Goal: Register for event/course

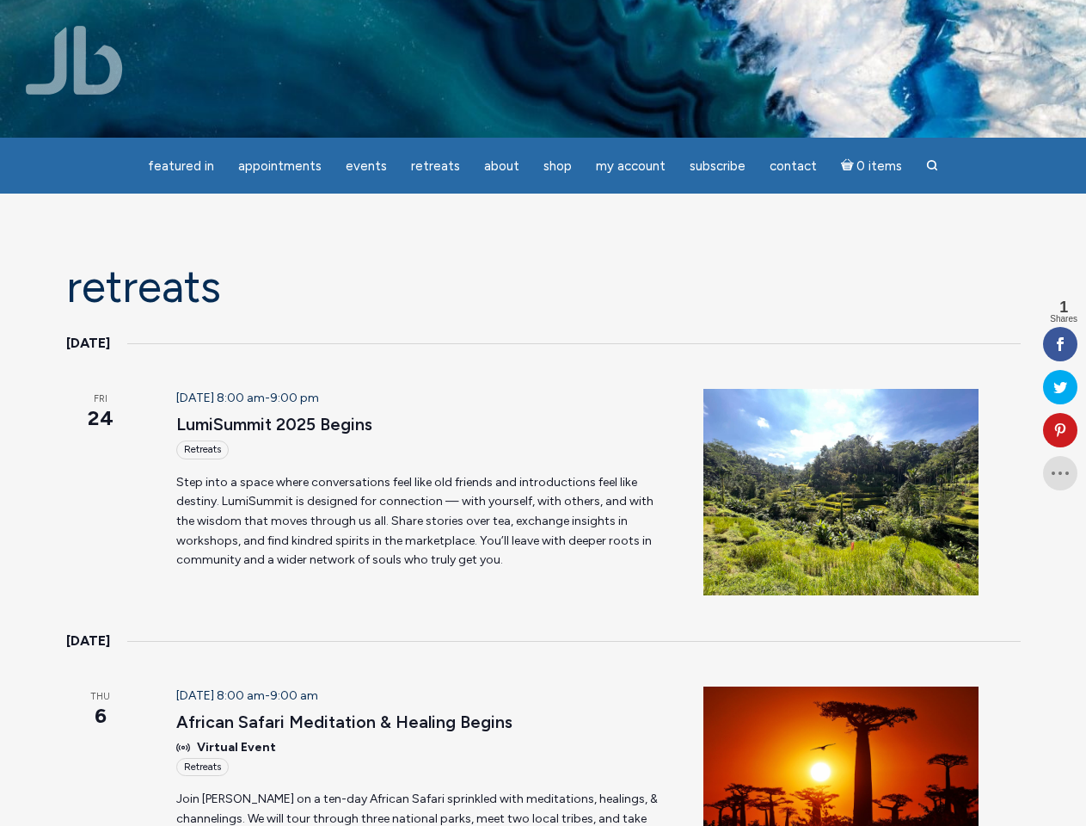
click at [543, 413] on header "[DATE] 8:00 am - 9:00 pm LumiSummit 2025 Begins Retreats" at bounding box center [419, 424] width 486 height 71
click at [280, 166] on span "Appointments" at bounding box center [279, 165] width 83 height 15
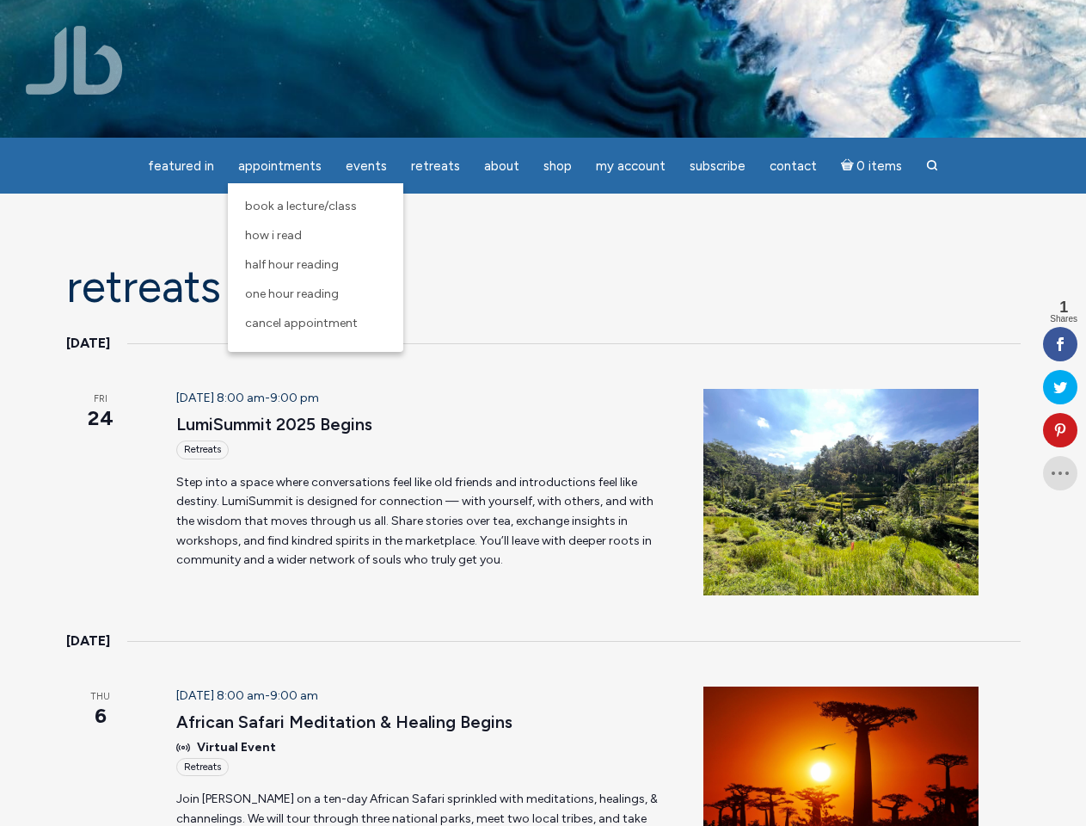
click at [366, 166] on span "Events" at bounding box center [366, 165] width 41 height 15
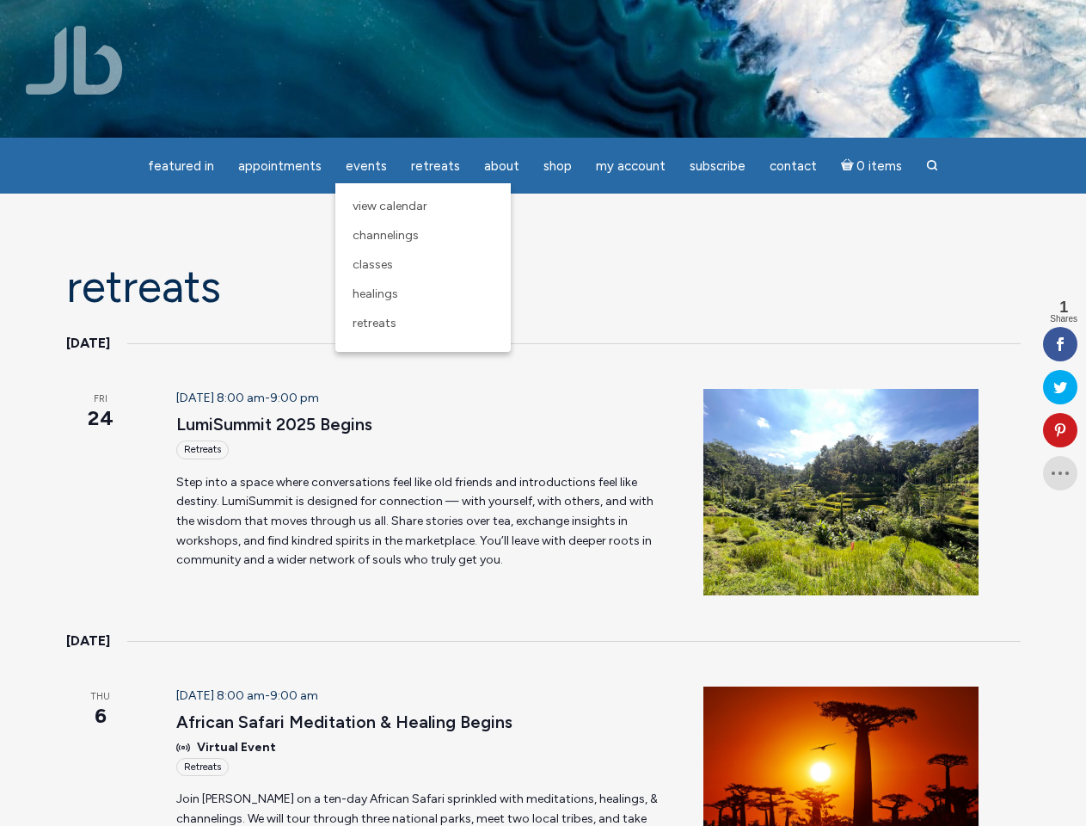
click at [501, 166] on span "About" at bounding box center [501, 165] width 35 height 15
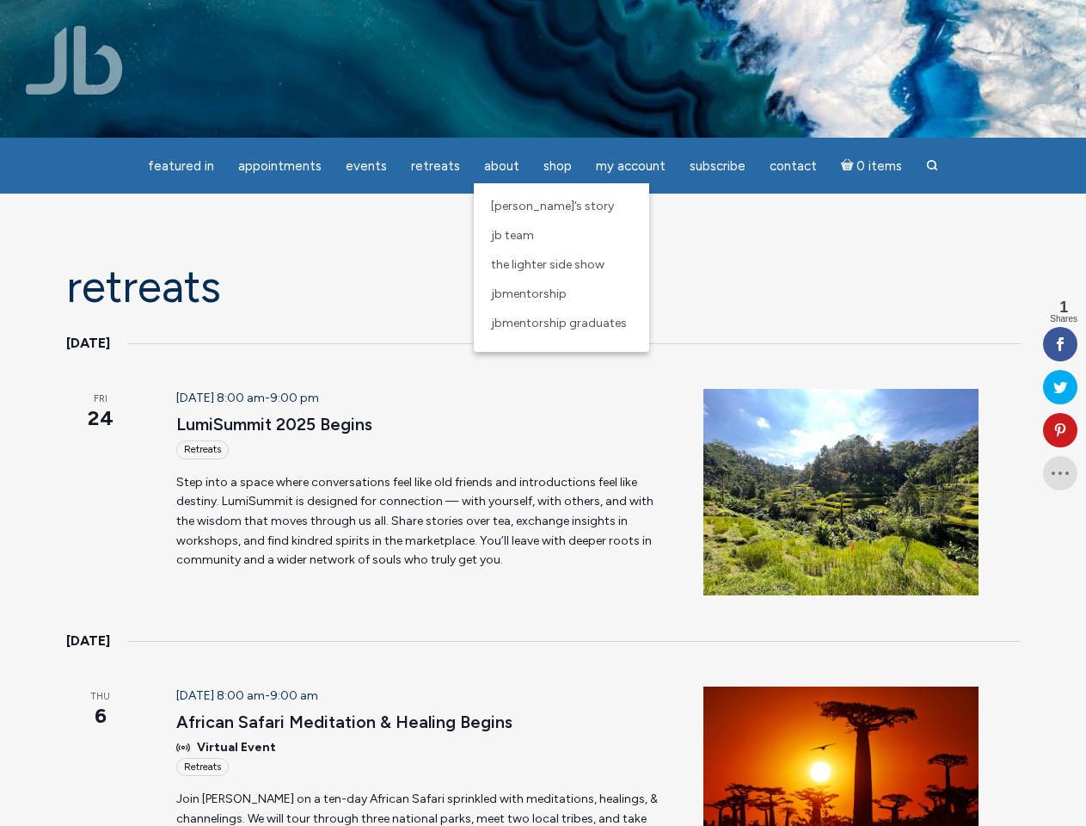
click at [630, 166] on span "My Account" at bounding box center [631, 165] width 70 height 15
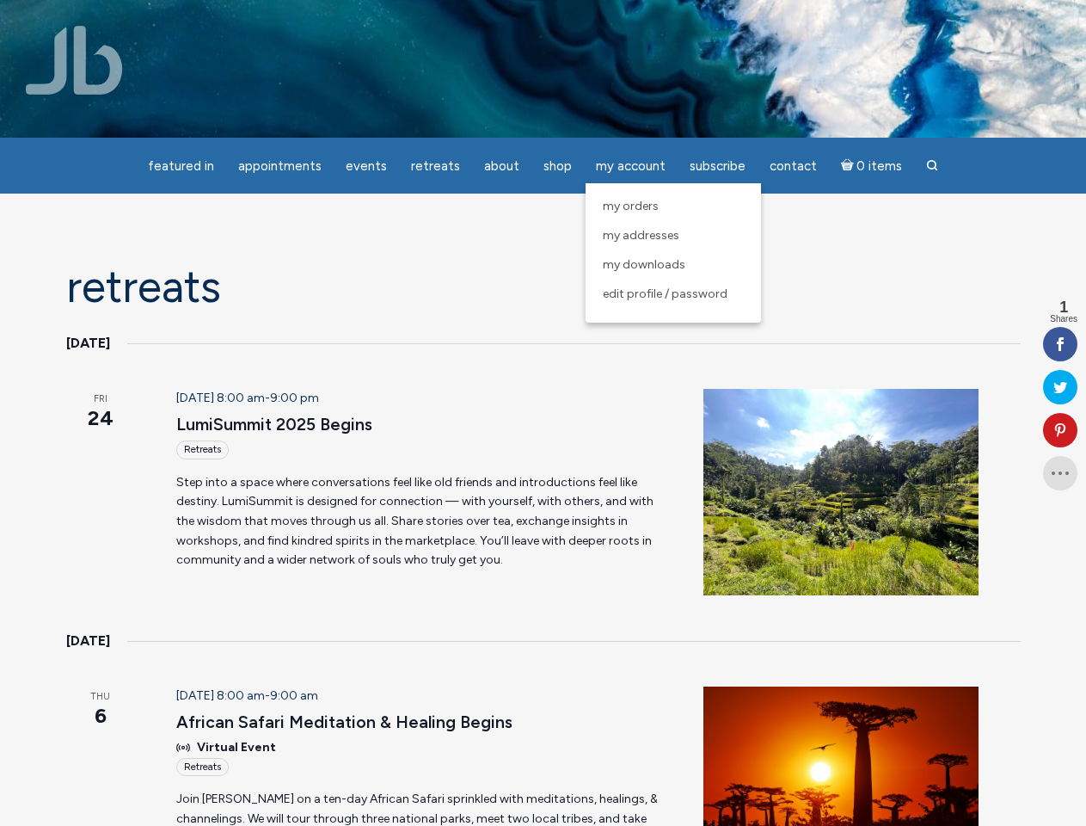
click at [1060, 430] on icon at bounding box center [1060, 430] width 34 height 14
